Goal: Information Seeking & Learning: Learn about a topic

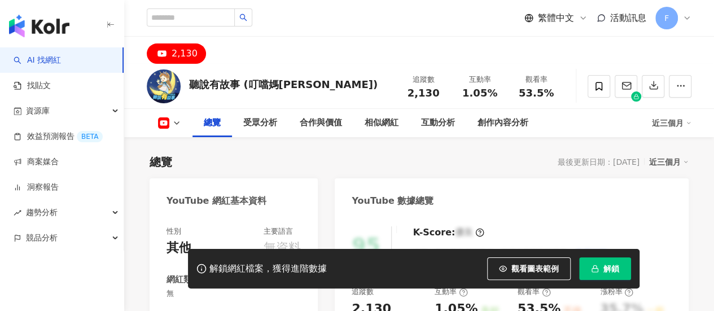
scroll to position [226, 0]
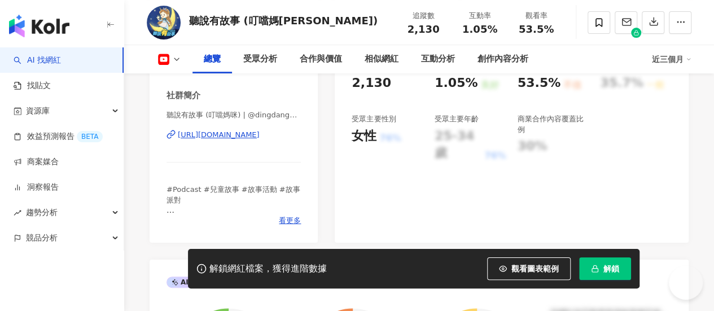
click at [610, 269] on span "解鎖" at bounding box center [611, 268] width 16 height 9
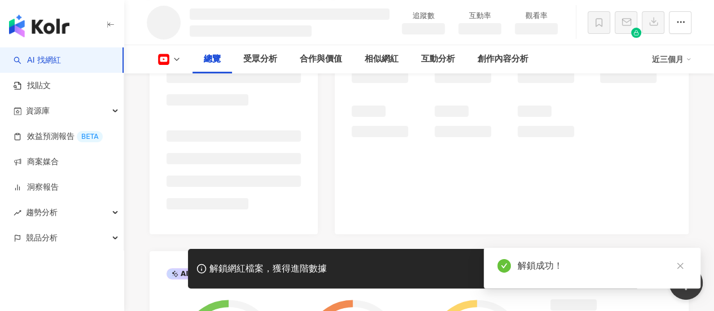
click at [684, 267] on link at bounding box center [679, 266] width 14 height 14
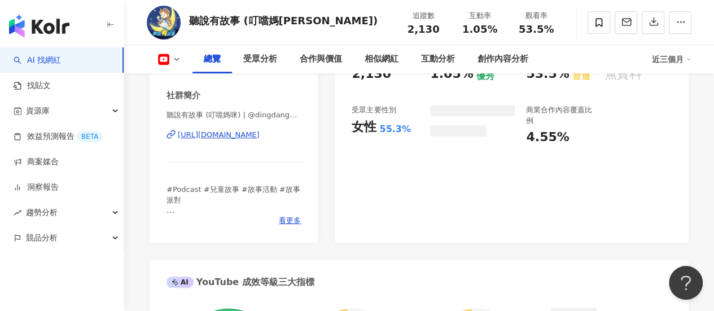
click at [683, 264] on div "AI YouTube 成效等級三大指標" at bounding box center [418, 277] width 539 height 37
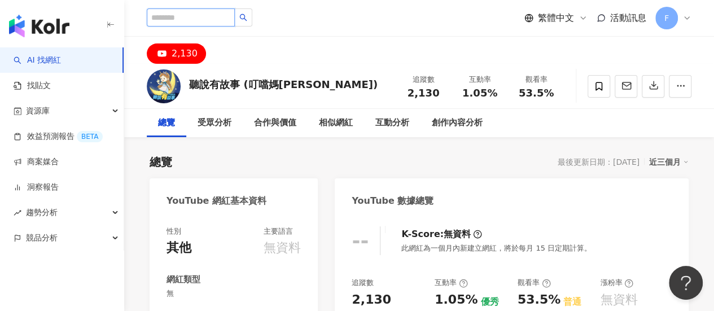
click at [193, 20] on input "search" at bounding box center [191, 17] width 88 height 18
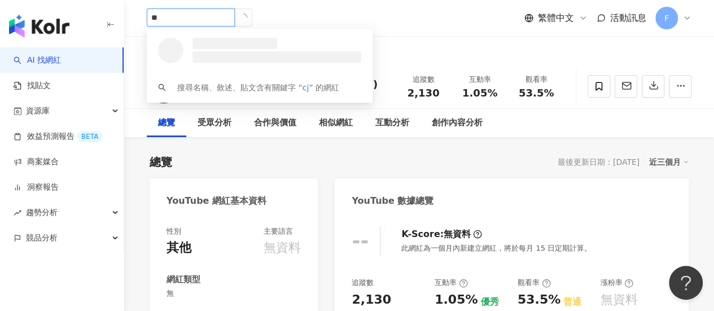
type input "*"
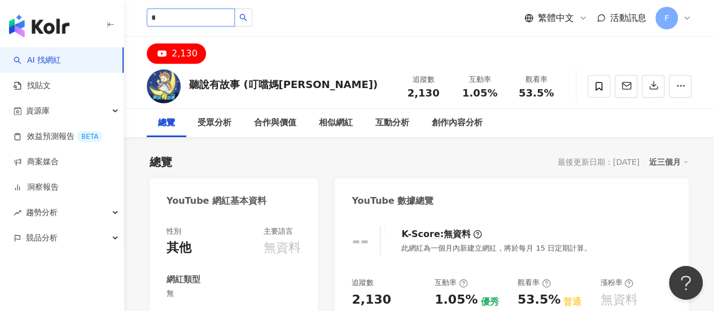
type input "*"
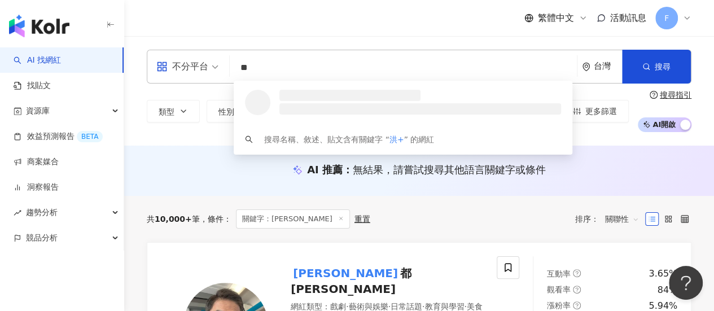
type input "***"
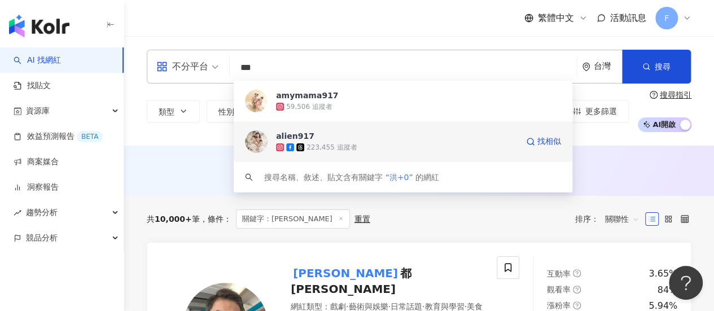
click at [307, 137] on div "alien917" at bounding box center [295, 135] width 38 height 11
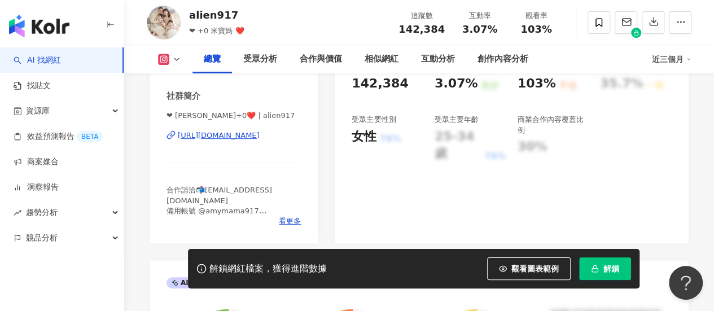
scroll to position [226, 0]
click at [447, 135] on div "25-34 歲" at bounding box center [457, 144] width 47 height 35
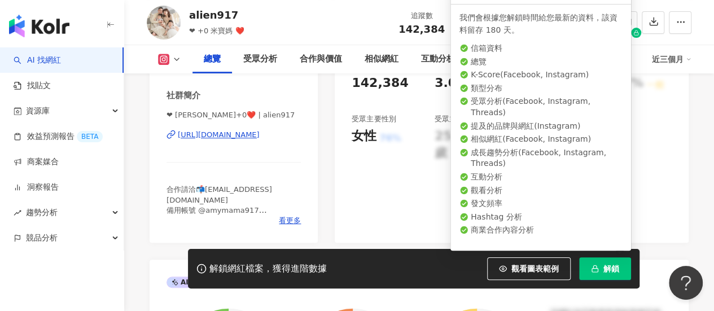
click at [592, 266] on icon "button" at bounding box center [595, 269] width 8 height 8
